Goal: Find specific page/section: Find specific page/section

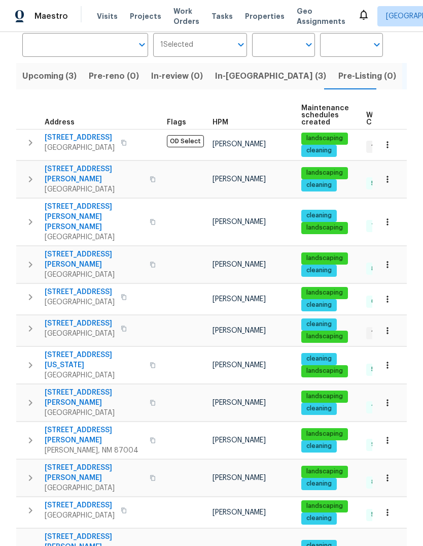
scroll to position [84, 0]
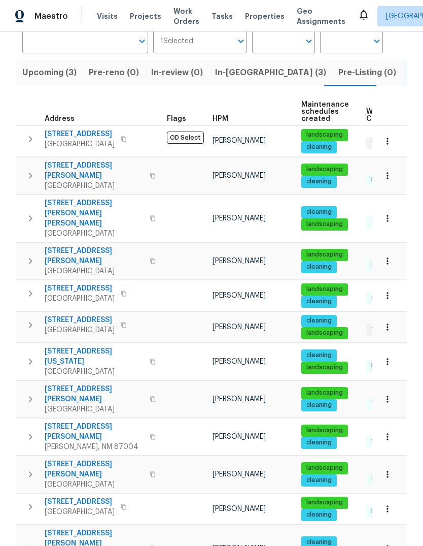
click at [150, 396] on icon "button" at bounding box center [153, 399] width 6 height 6
click at [150, 396] on icon "button" at bounding box center [152, 399] width 5 height 6
click at [222, 70] on span "In-[GEOGRAPHIC_DATA] (3)" at bounding box center [270, 72] width 111 height 14
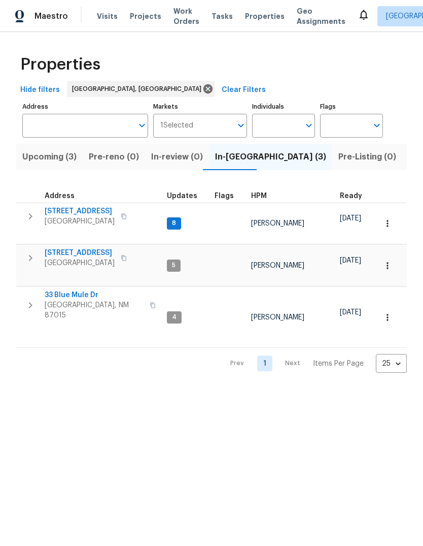
click at [70, 290] on span "33 Blue Mule Dr" at bounding box center [94, 295] width 99 height 10
click at [104, 15] on span "Visits" at bounding box center [107, 16] width 21 height 10
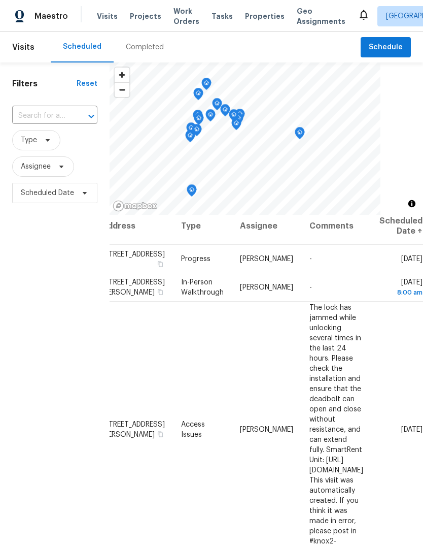
scroll to position [8, 91]
click at [0, 0] on icon at bounding box center [0, 0] width 0 height 0
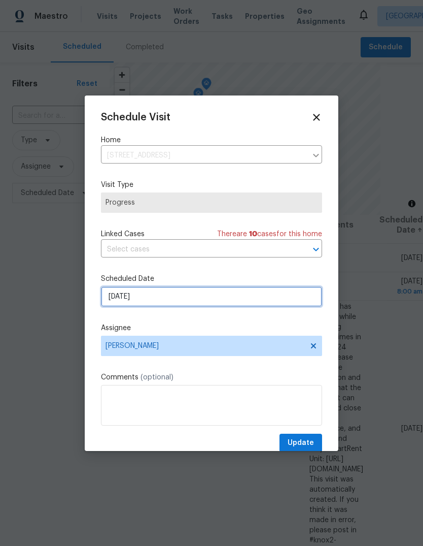
click at [128, 299] on input "[DATE]" at bounding box center [211, 296] width 221 height 20
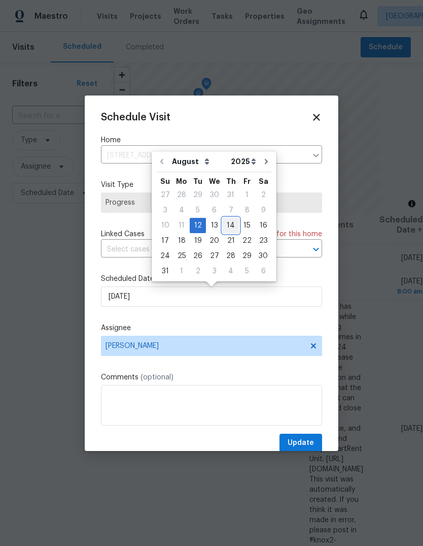
click at [226, 225] on div "14" at bounding box center [231, 225] width 16 height 14
type input "[DATE]"
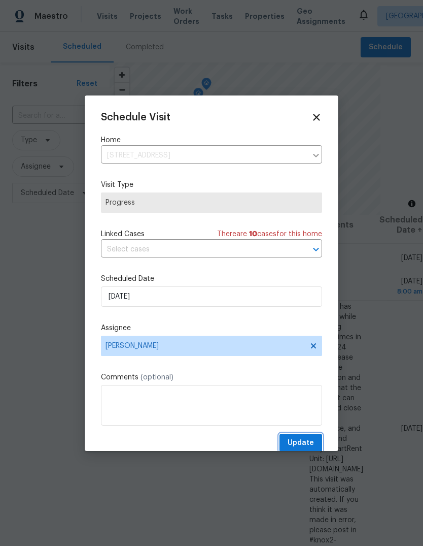
click at [302, 438] on span "Update" at bounding box center [301, 442] width 26 height 13
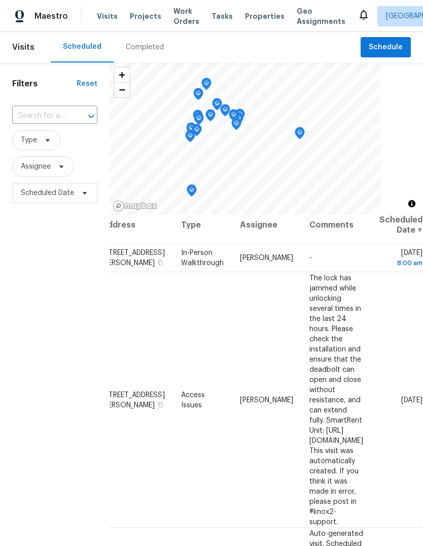
click at [245, 13] on span "Properties" at bounding box center [265, 16] width 40 height 10
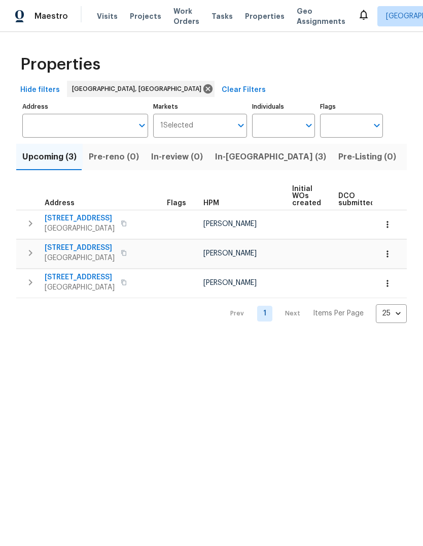
click at [409, 156] on span "Listed (31)" at bounding box center [430, 157] width 42 height 14
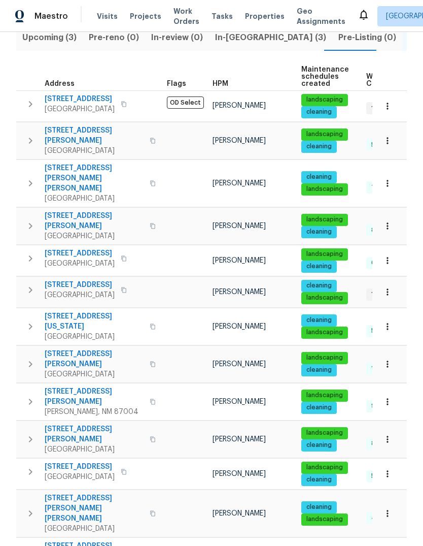
scroll to position [125, 0]
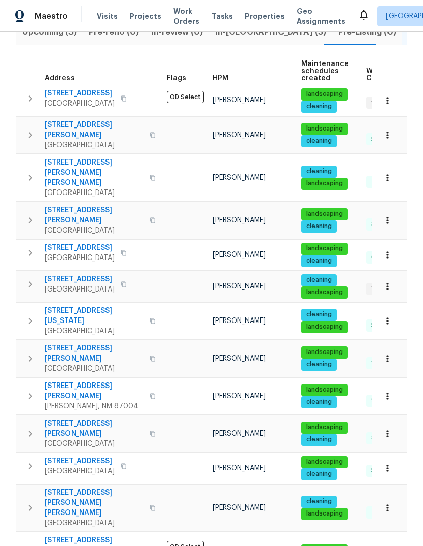
click at [65, 418] on span "[STREET_ADDRESS][PERSON_NAME]" at bounding box center [94, 428] width 99 height 20
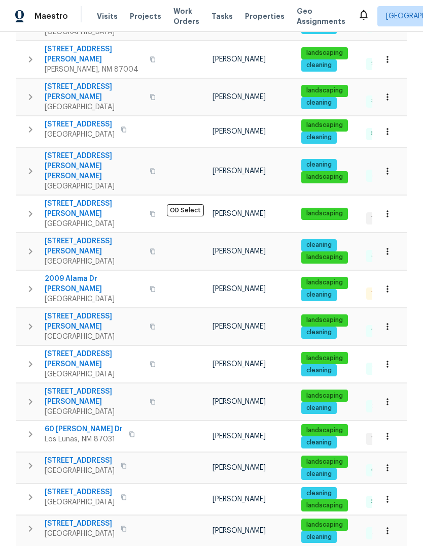
scroll to position [460, 0]
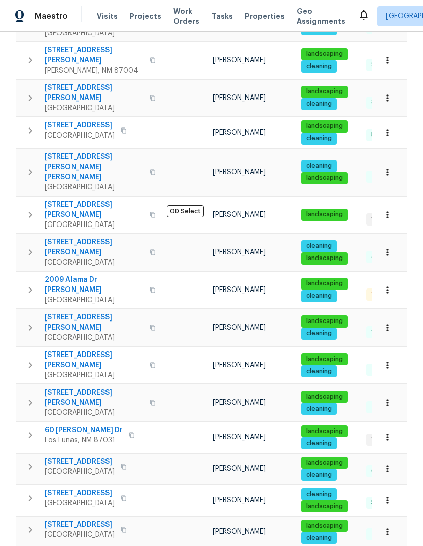
click at [248, 15] on span "Properties" at bounding box center [265, 16] width 40 height 10
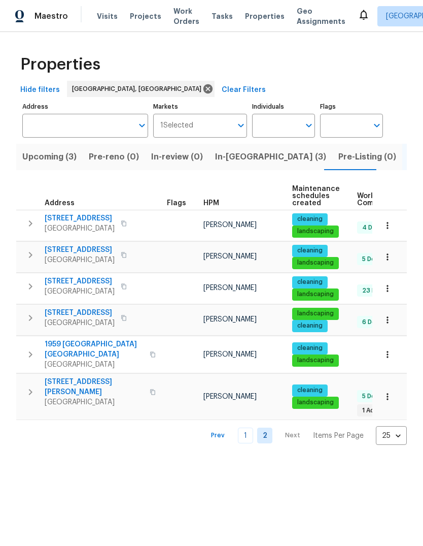
click at [246, 427] on link "1" at bounding box center [245, 435] width 15 height 16
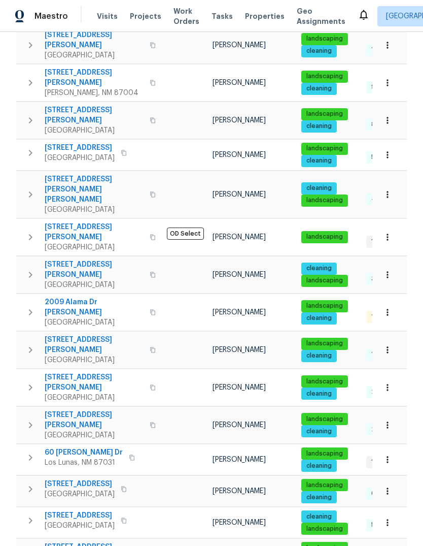
scroll to position [449, 0]
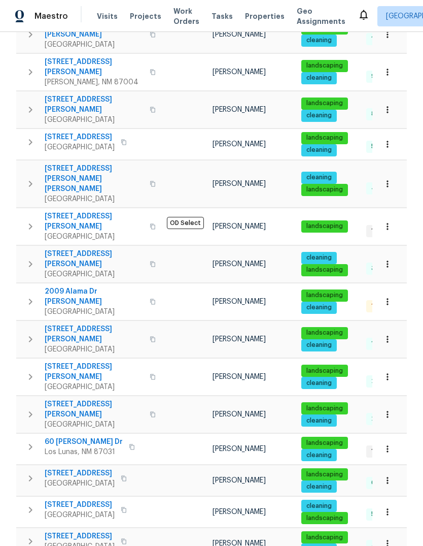
click at [25, 361] on button "button" at bounding box center [30, 376] width 20 height 30
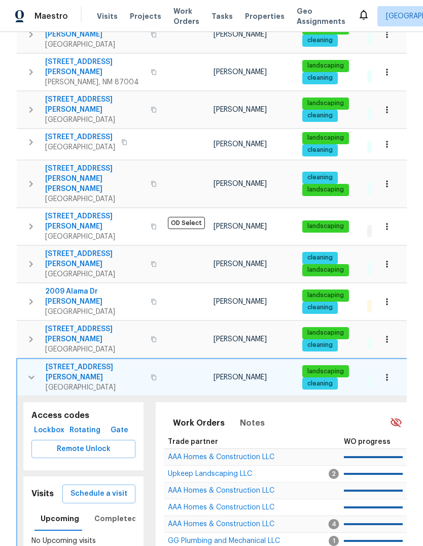
click at [31, 376] on icon "button" at bounding box center [31, 378] width 6 height 4
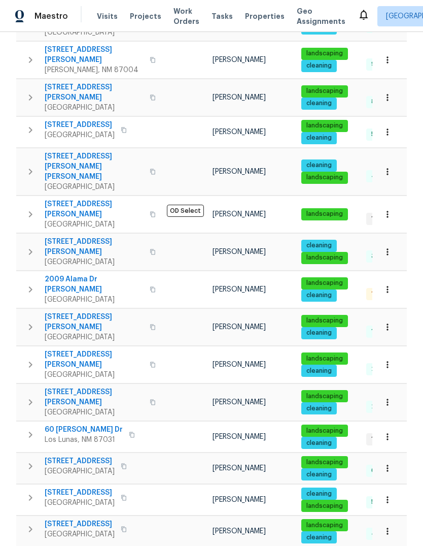
scroll to position [460, 0]
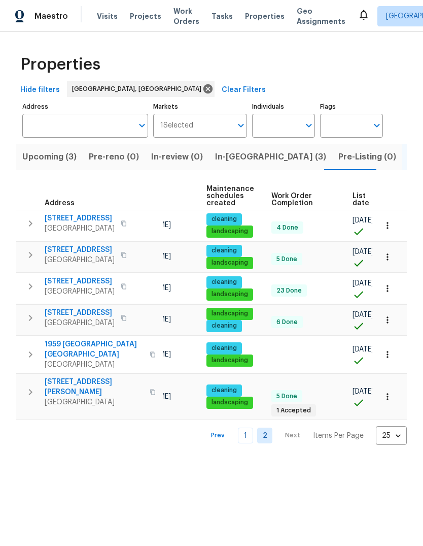
scroll to position [0, 87]
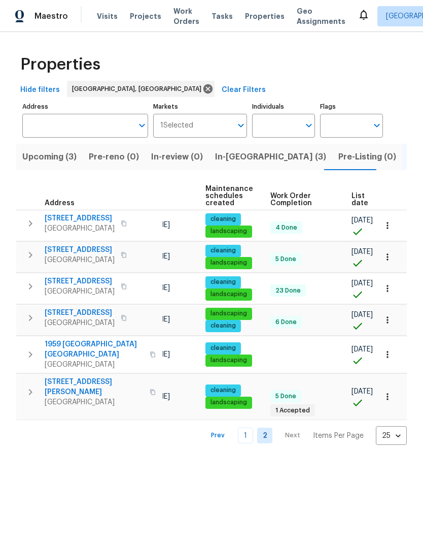
click at [249, 427] on link "1" at bounding box center [245, 435] width 15 height 16
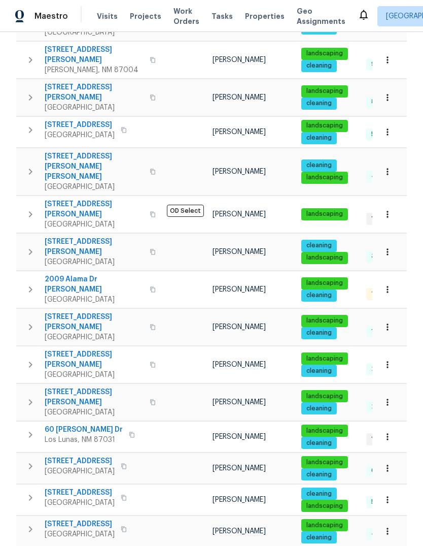
scroll to position [460, 0]
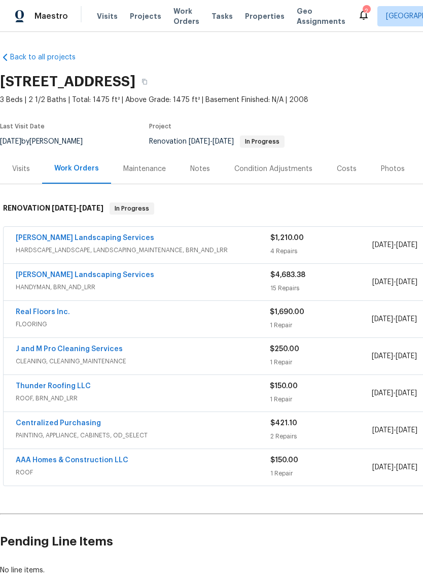
click at [54, 385] on link "Thunder Roofing LLC" at bounding box center [53, 386] width 75 height 7
